Goal: Find specific page/section: Find specific page/section

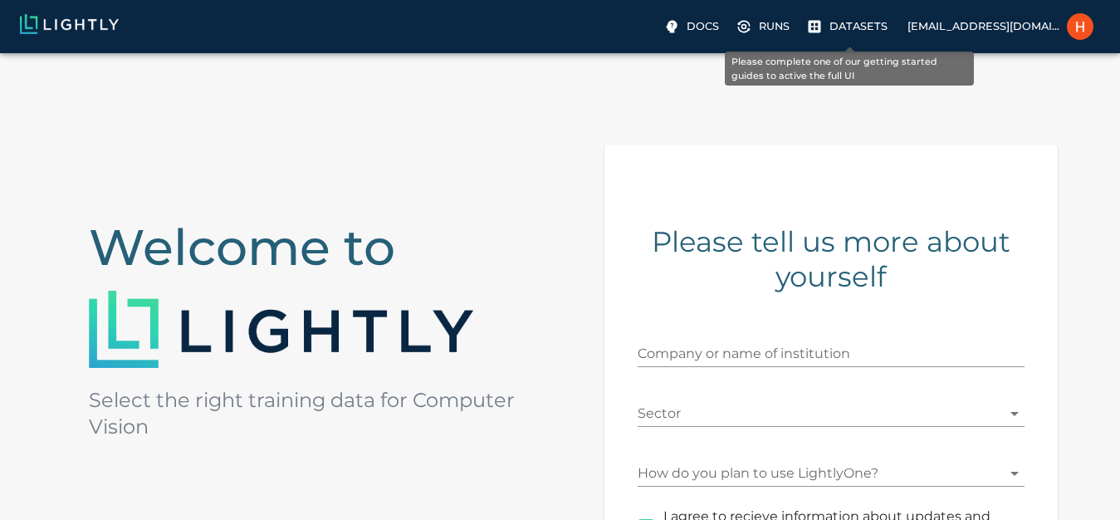
click at [850, 23] on p "Datasets" at bounding box center [859, 26] width 58 height 16
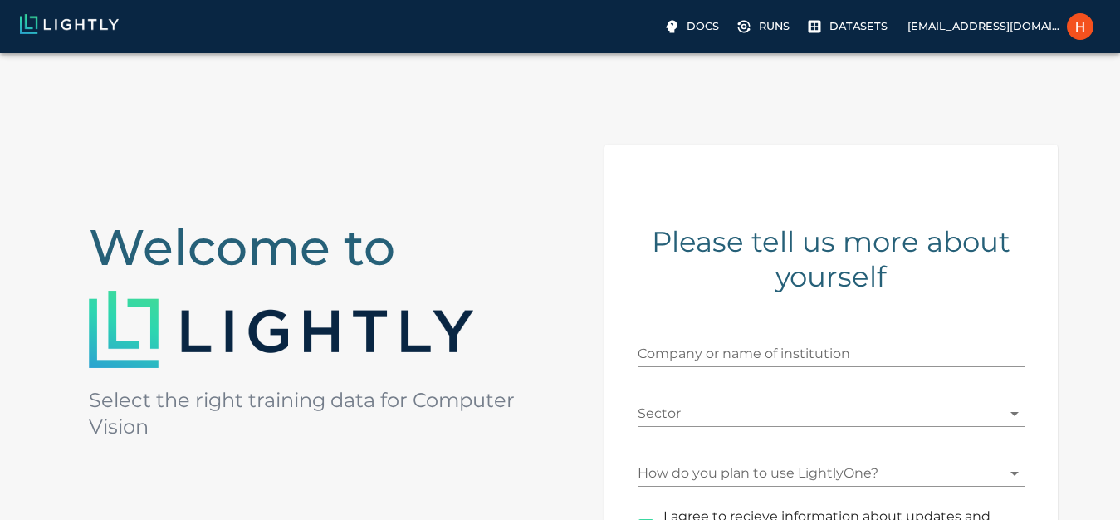
click at [850, 23] on p "Datasets" at bounding box center [859, 26] width 58 height 16
